Goal: Task Accomplishment & Management: Manage account settings

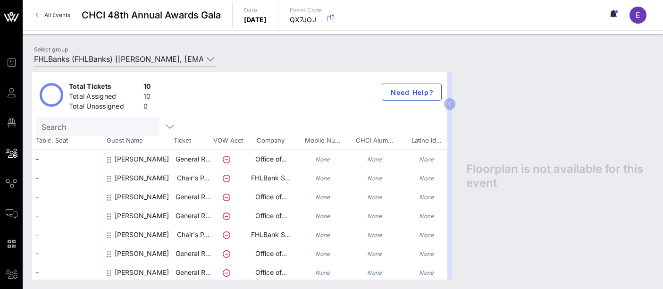
scroll to position [2, 0]
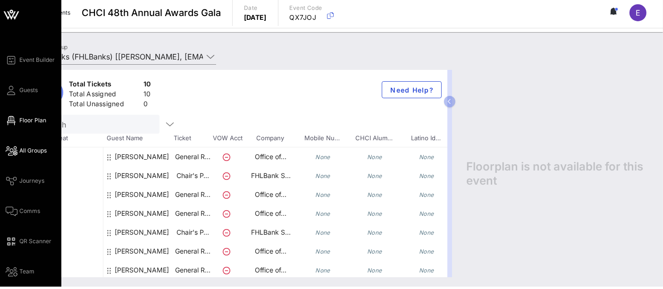
click at [29, 123] on span "Floor Plan" at bounding box center [32, 120] width 27 height 8
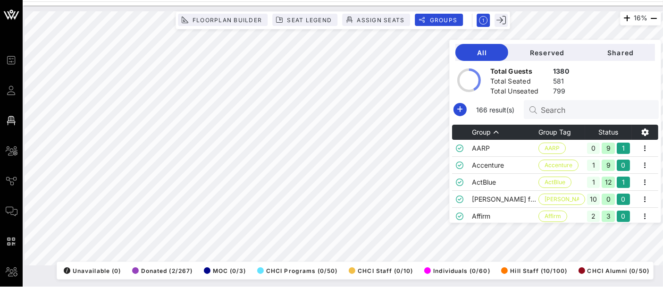
click at [559, 108] on input "Search" at bounding box center [596, 109] width 110 height 12
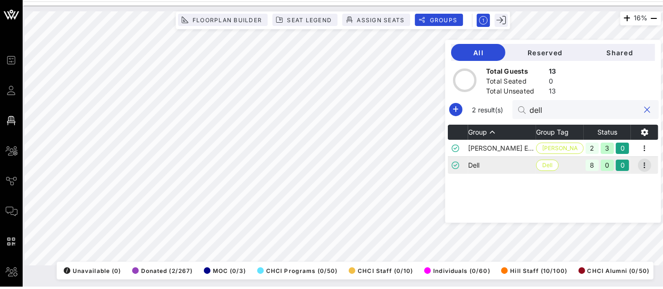
type input "dell"
click at [647, 166] on icon "button" at bounding box center [644, 164] width 11 height 11
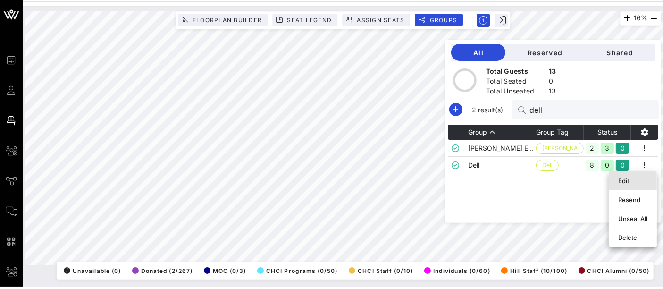
click at [633, 180] on div "Edit" at bounding box center [632, 181] width 29 height 8
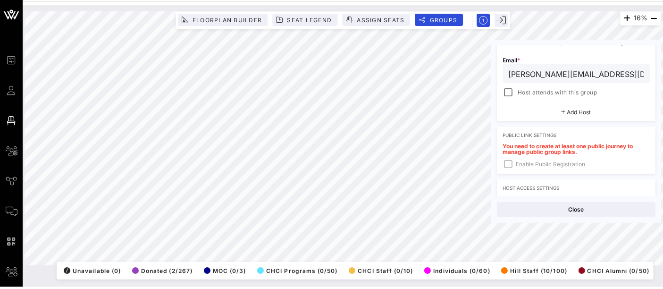
scroll to position [216, 0]
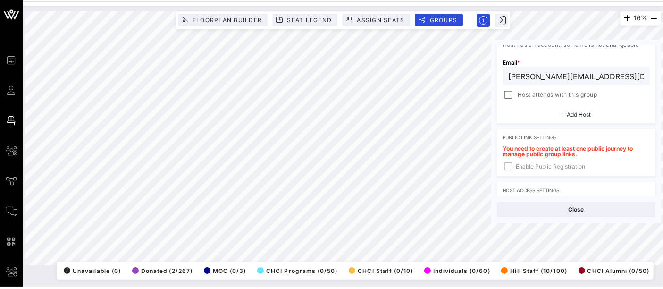
click at [578, 114] on span "Add Host" at bounding box center [579, 114] width 24 height 7
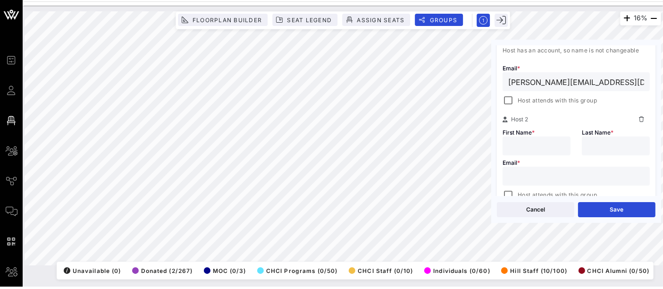
scroll to position [221, 0]
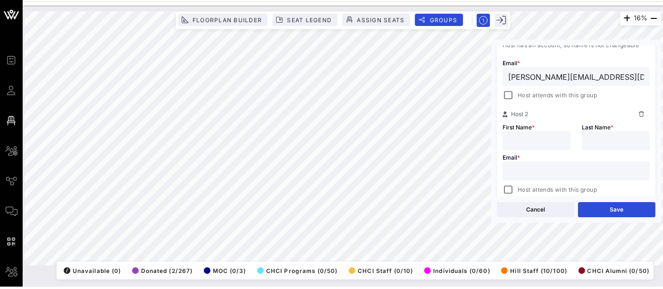
click at [532, 139] on input "text" at bounding box center [536, 140] width 57 height 12
type input "Nicole"
type input "Jefferson"
click at [536, 171] on input "text" at bounding box center [576, 171] width 136 height 12
paste input "nicole.jefferson@dell.com"
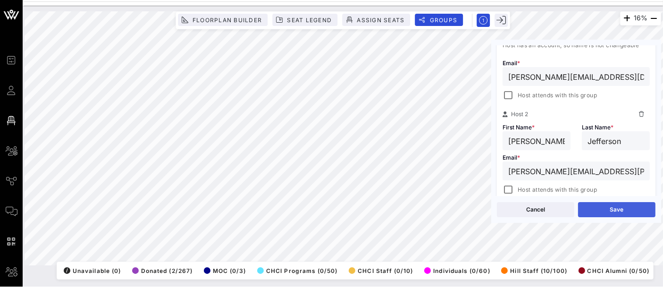
type input "nicole.jefferson@dell.com"
click at [612, 211] on button "Save" at bounding box center [616, 209] width 77 height 15
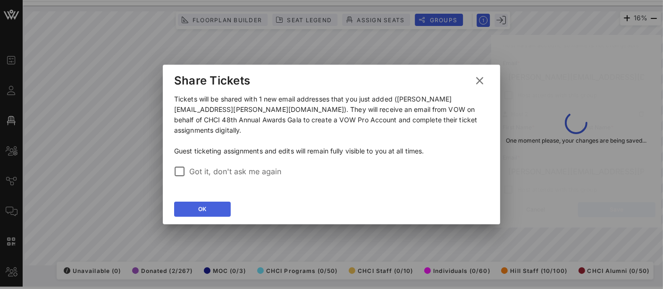
click at [210, 207] on button "OK" at bounding box center [202, 208] width 57 height 15
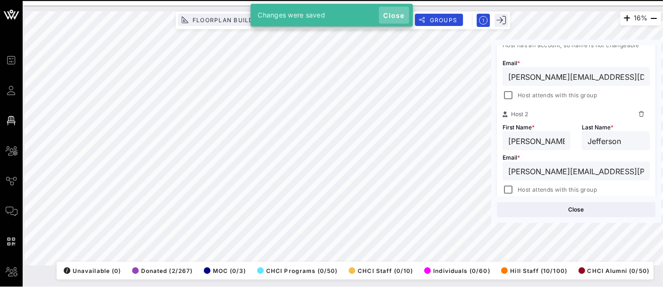
click at [392, 12] on span "Close" at bounding box center [394, 15] width 23 height 8
